Goal: Download file/media

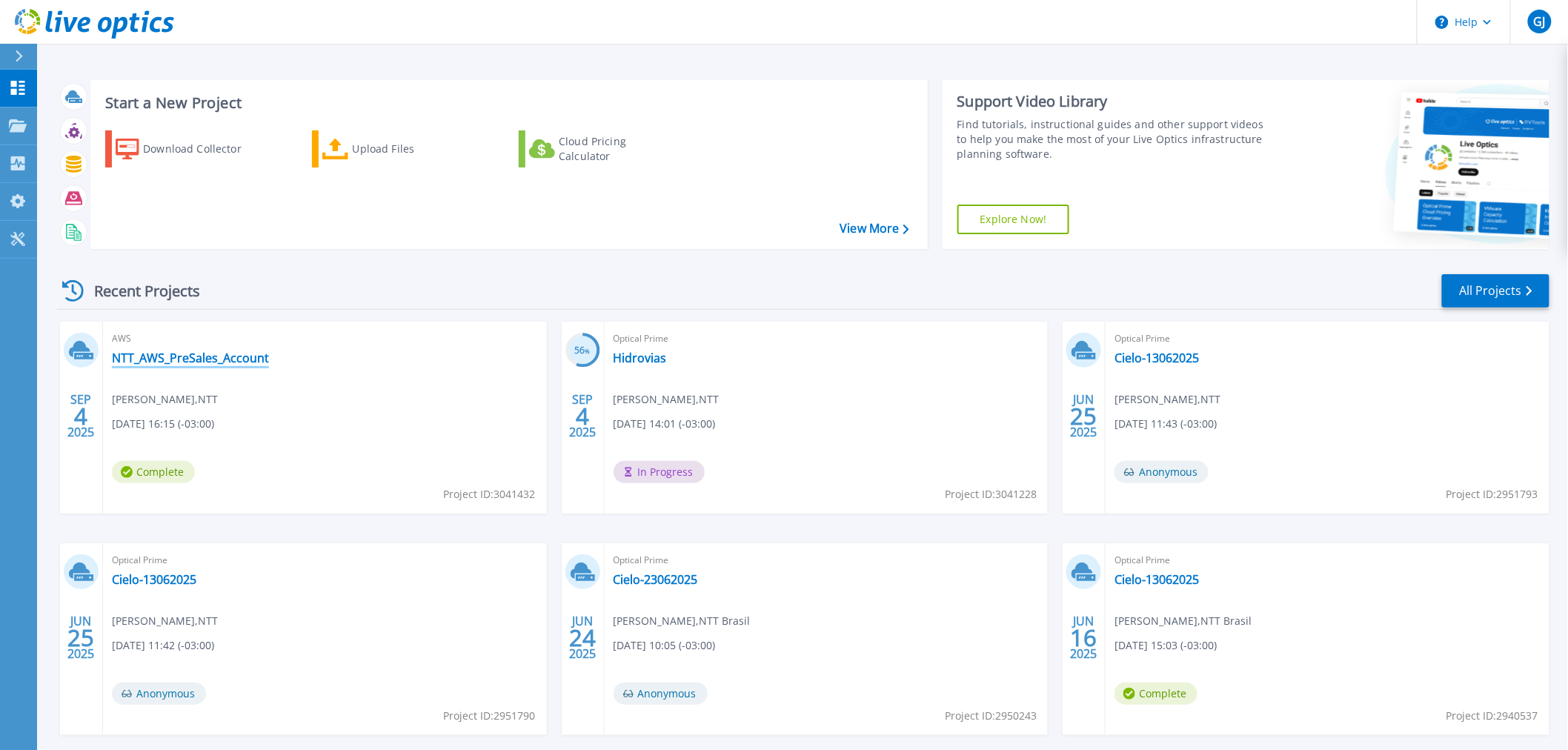
click at [196, 356] on link "NTT_AWS_PreSales_Account" at bounding box center [191, 358] width 157 height 15
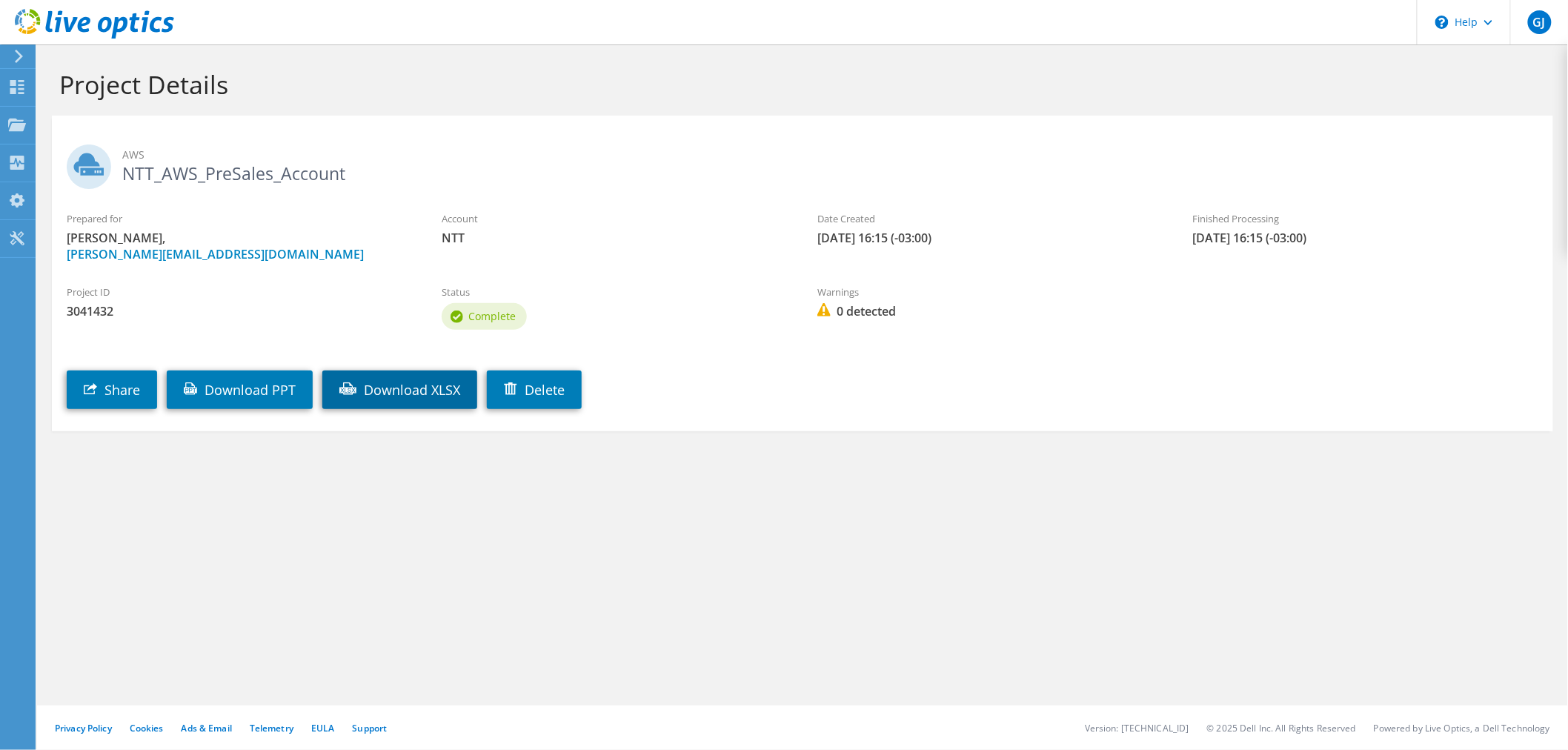
click at [395, 387] on link "Download XLSX" at bounding box center [399, 390] width 155 height 39
click at [223, 387] on link "Download PPT" at bounding box center [240, 390] width 146 height 39
click at [49, 79] on div "Dashboard" at bounding box center [69, 87] width 69 height 37
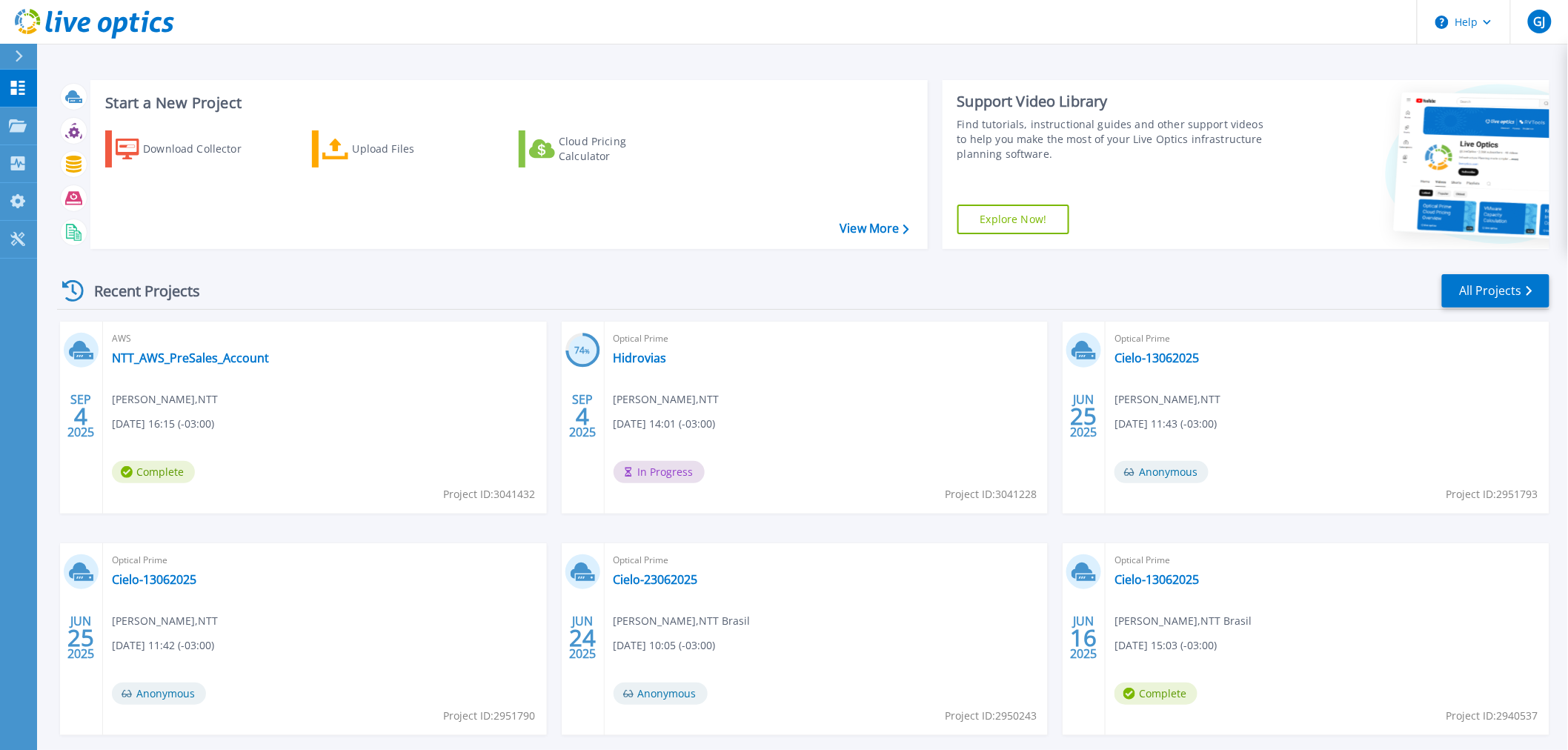
drag, startPoint x: 93, startPoint y: 290, endPoint x: 205, endPoint y: 298, distance: 112.3
click at [205, 298] on div "Recent Projects" at bounding box center [139, 291] width 163 height 36
drag, startPoint x: 195, startPoint y: 293, endPoint x: 126, endPoint y: 293, distance: 69.0
click at [126, 293] on div "Recent Projects" at bounding box center [139, 291] width 163 height 36
click at [200, 289] on div "Recent Projects" at bounding box center [139, 291] width 163 height 36
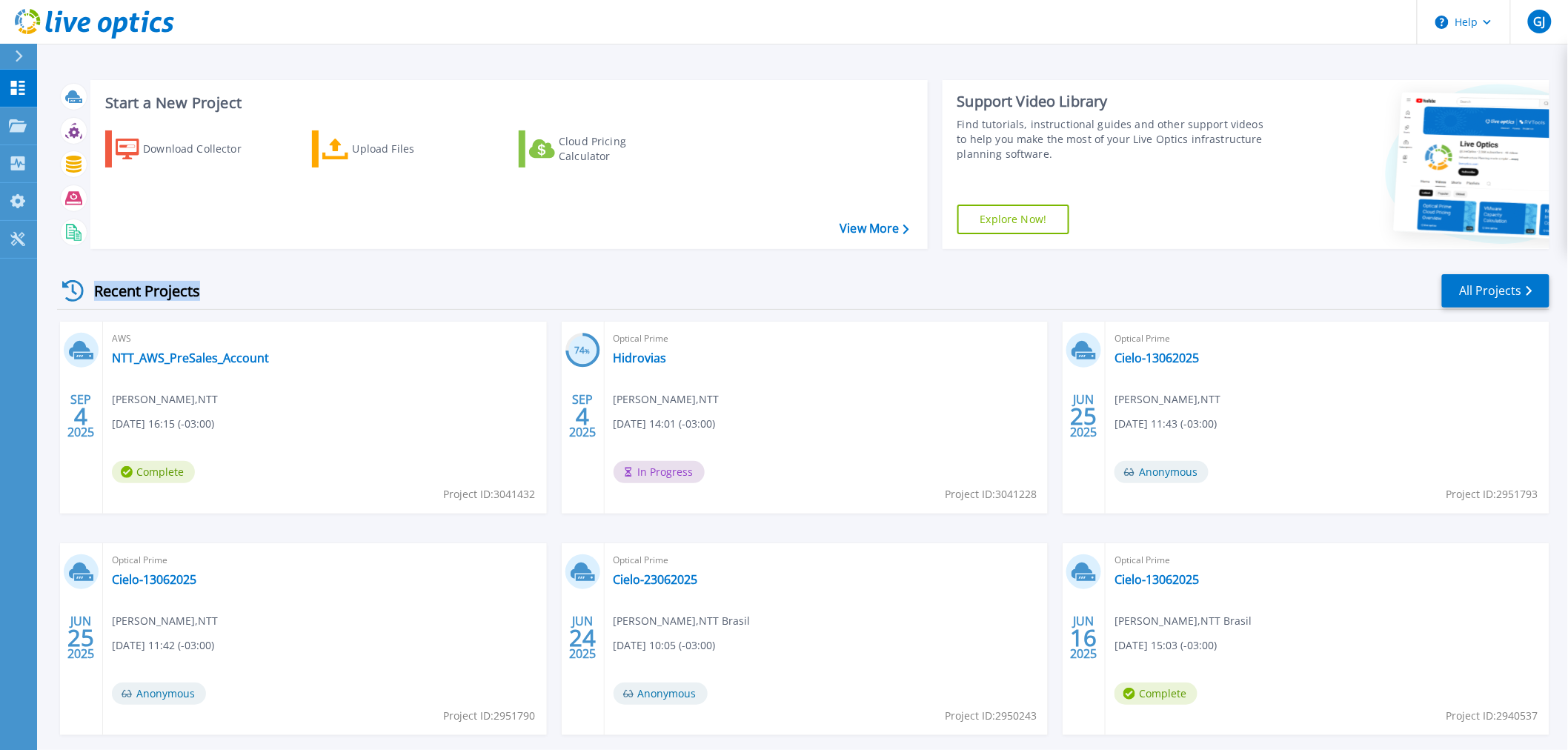
drag, startPoint x: 153, startPoint y: 292, endPoint x: 90, endPoint y: 287, distance: 63.2
click at [90, 287] on div "Recent Projects" at bounding box center [139, 291] width 163 height 36
click at [317, 288] on div "Recent Projects All Projects" at bounding box center [803, 292] width 1492 height 37
click at [166, 291] on div "Recent Projects" at bounding box center [139, 291] width 163 height 36
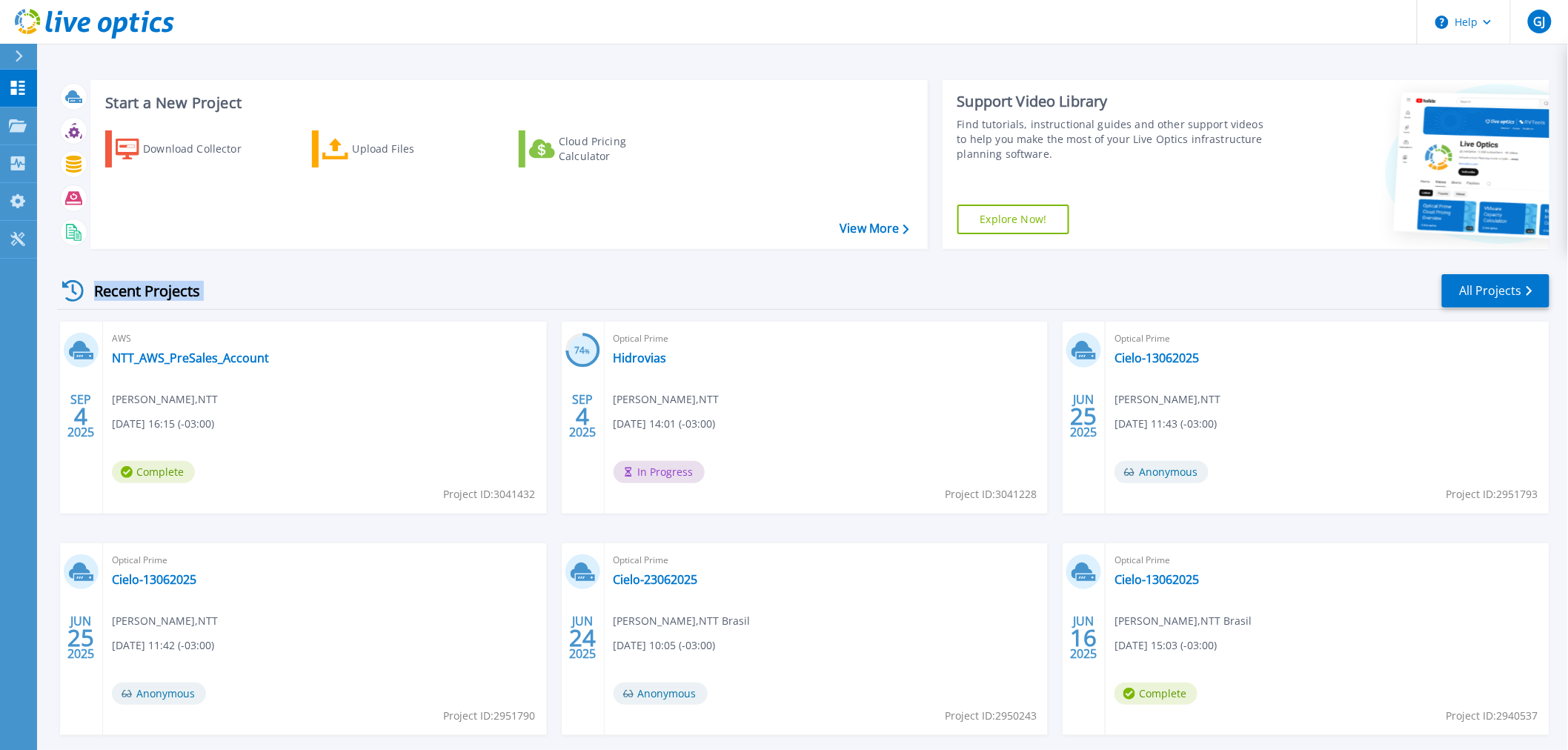
click at [166, 291] on div "Recent Projects" at bounding box center [139, 291] width 163 height 36
click at [294, 283] on div "Recent Projects All Projects" at bounding box center [803, 292] width 1492 height 37
